Goal: Task Accomplishment & Management: Use online tool/utility

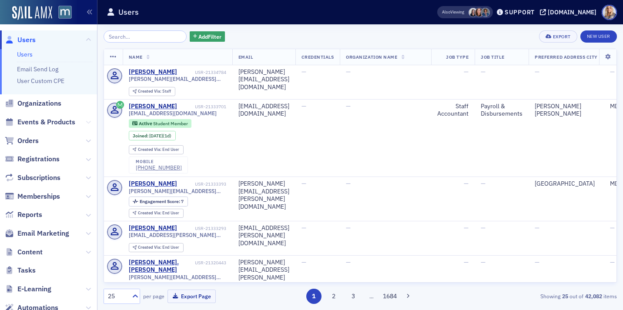
click at [86, 120] on icon at bounding box center [88, 122] width 5 height 5
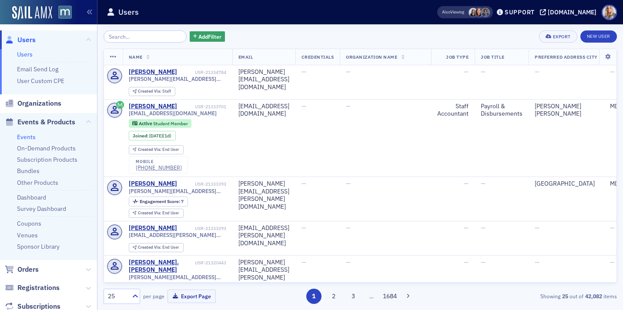
click at [33, 137] on link "Events" at bounding box center [26, 137] width 19 height 8
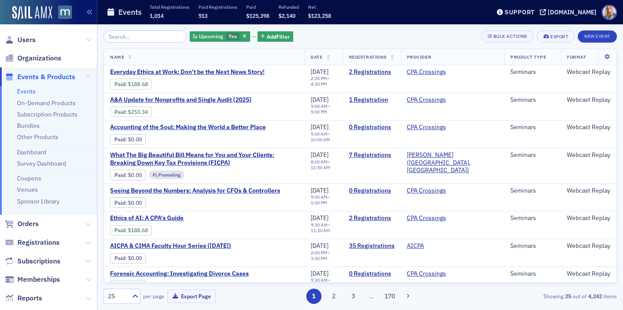
click at [151, 35] on input "search" at bounding box center [145, 36] width 83 height 12
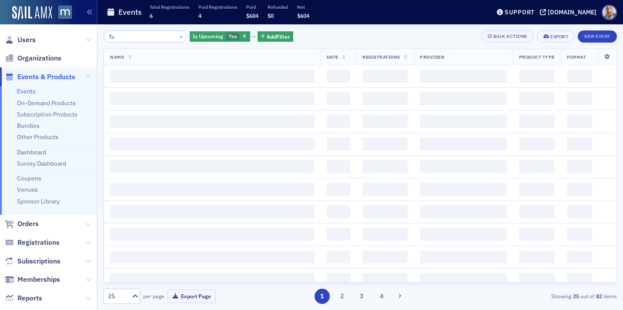
type input "T"
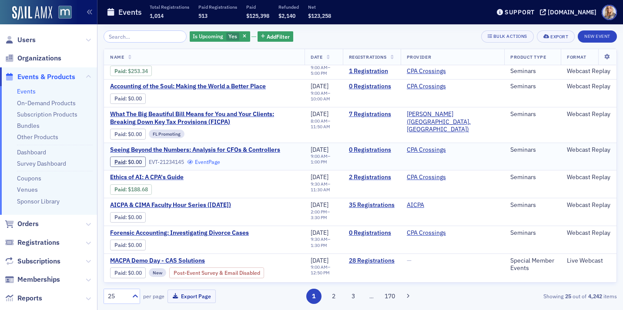
scroll to position [41, 0]
click at [148, 34] on input "search" at bounding box center [145, 36] width 83 height 12
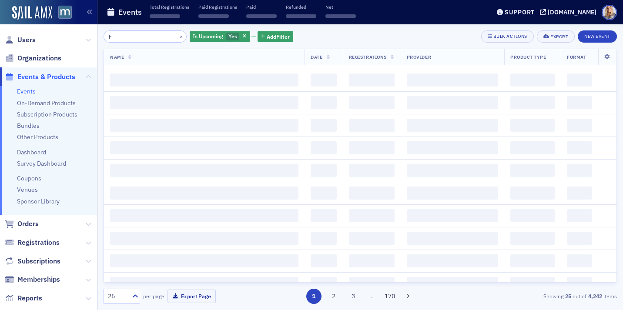
scroll to position [607, 0]
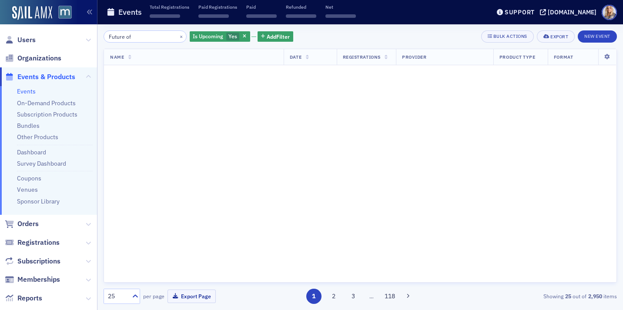
scroll to position [158, 0]
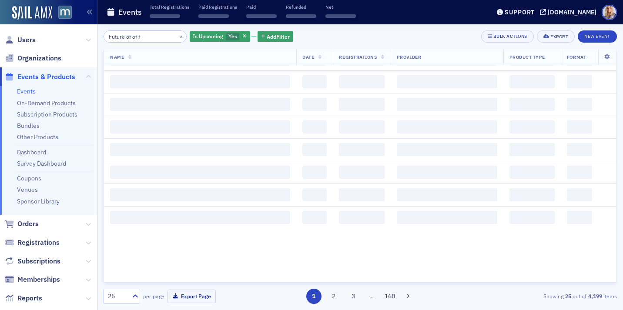
scroll to position [607, 0]
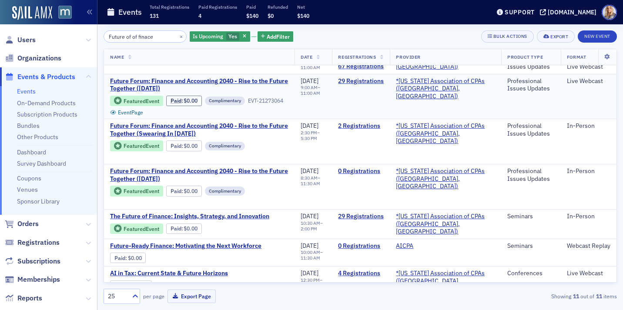
scroll to position [37, 0]
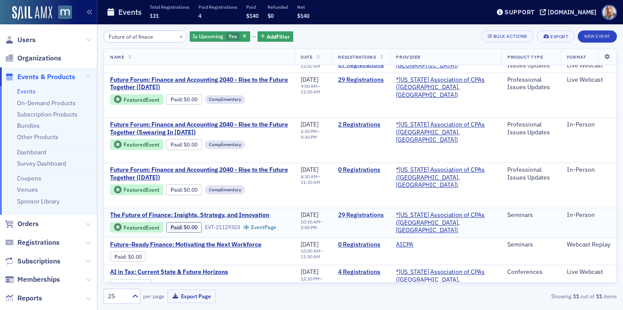
type input "Future of of finace"
click at [361, 216] on link "29 Registrations" at bounding box center [361, 216] width 46 height 8
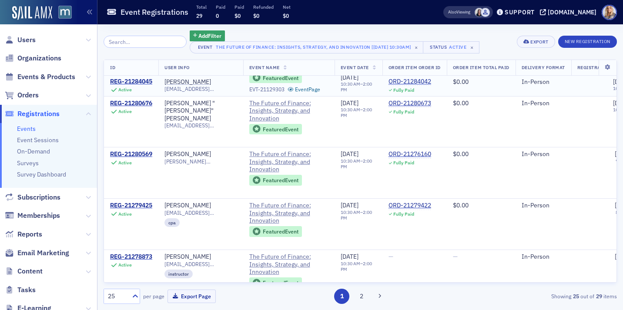
scroll to position [1091, 0]
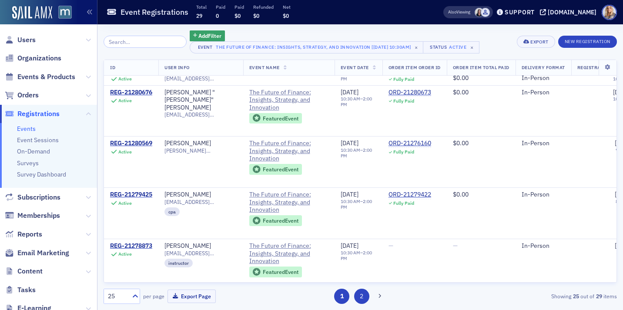
click at [364, 298] on button "2" at bounding box center [361, 296] width 15 height 15
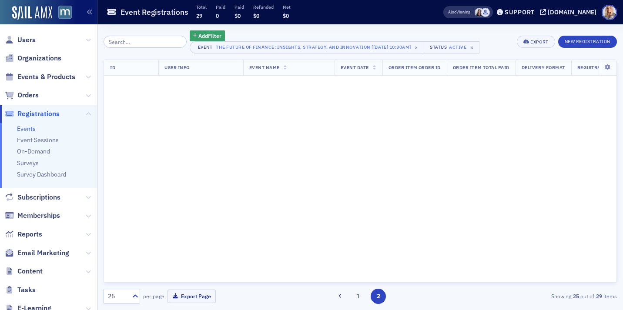
scroll to position [0, 0]
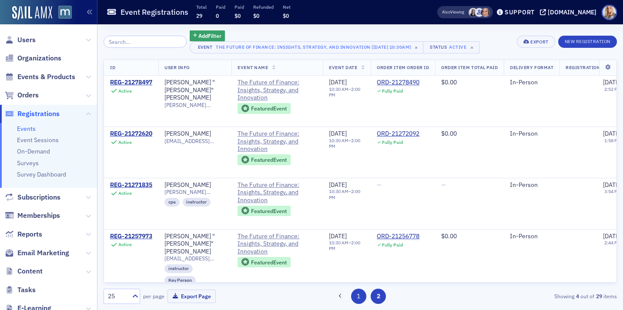
click at [360, 298] on button "1" at bounding box center [358, 296] width 15 height 15
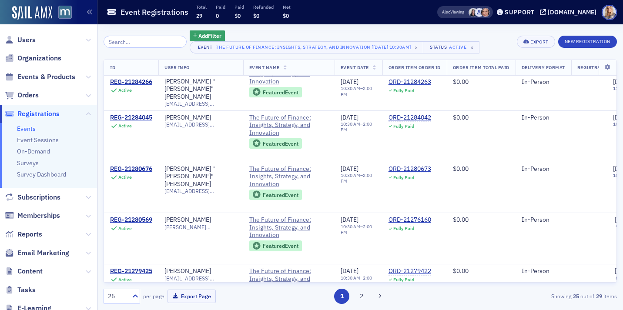
scroll to position [1026, 0]
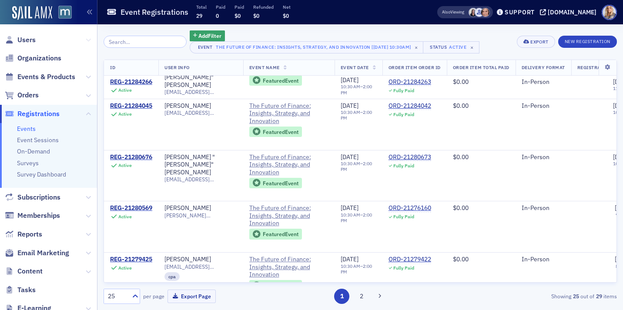
click at [89, 40] on icon at bounding box center [88, 39] width 5 height 5
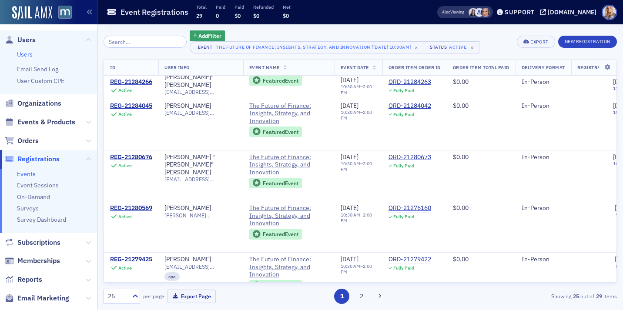
click at [28, 54] on link "Users" at bounding box center [25, 54] width 16 height 8
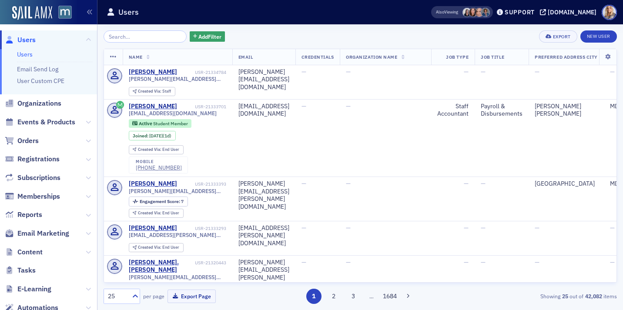
click at [124, 37] on input "search" at bounding box center [145, 36] width 83 height 12
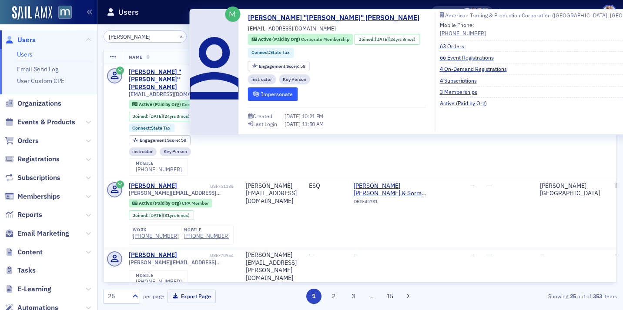
type input "[PERSON_NAME]"
click at [262, 96] on button "Impersonate" at bounding box center [273, 93] width 50 height 13
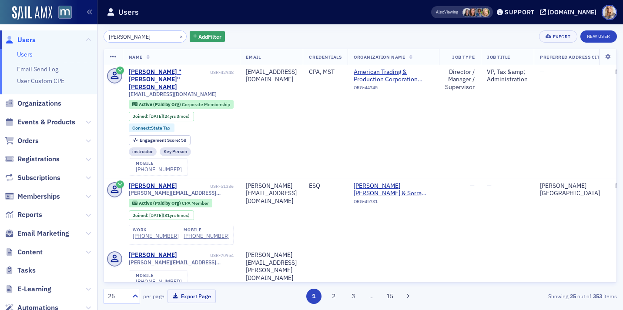
click at [339, 39] on div "[PERSON_NAME] × Add Filter Export New User" at bounding box center [361, 36] width 514 height 12
click at [303, 194] on td "[PERSON_NAME][EMAIL_ADDRESS][DOMAIN_NAME]" at bounding box center [271, 213] width 63 height 69
